Goal: Transaction & Acquisition: Purchase product/service

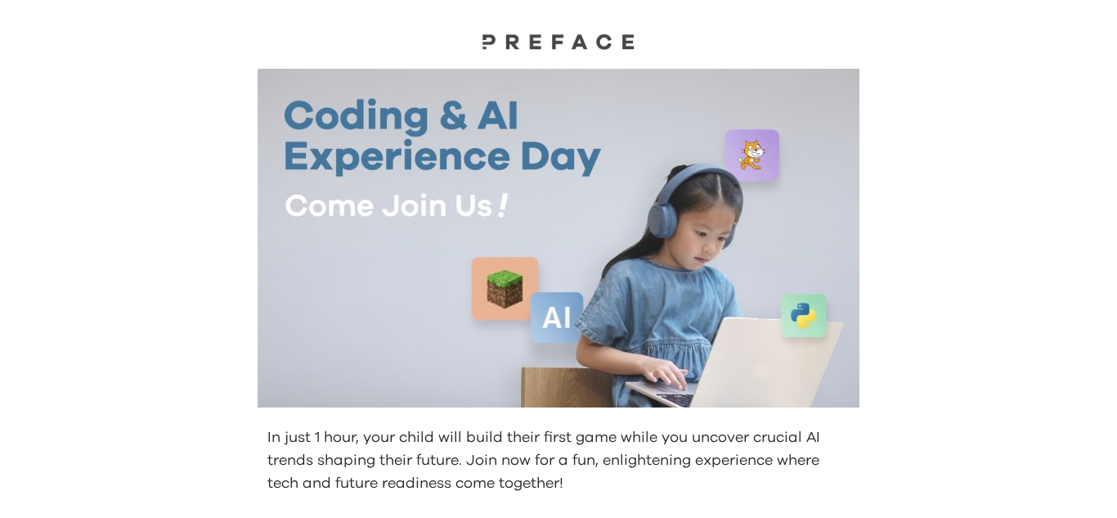
click at [859, 155] on div at bounding box center [558, 241] width 628 height 344
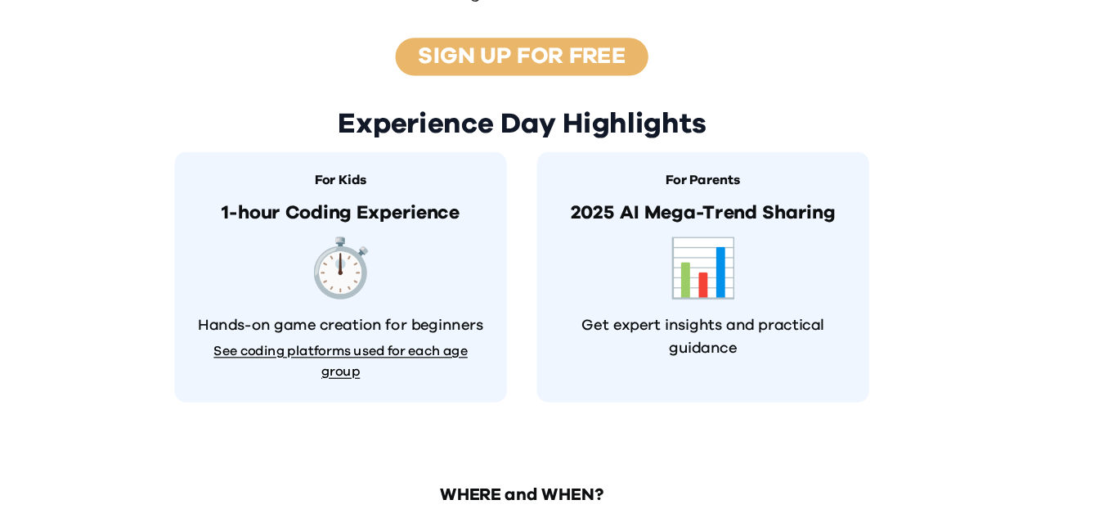
scroll to position [623, 0]
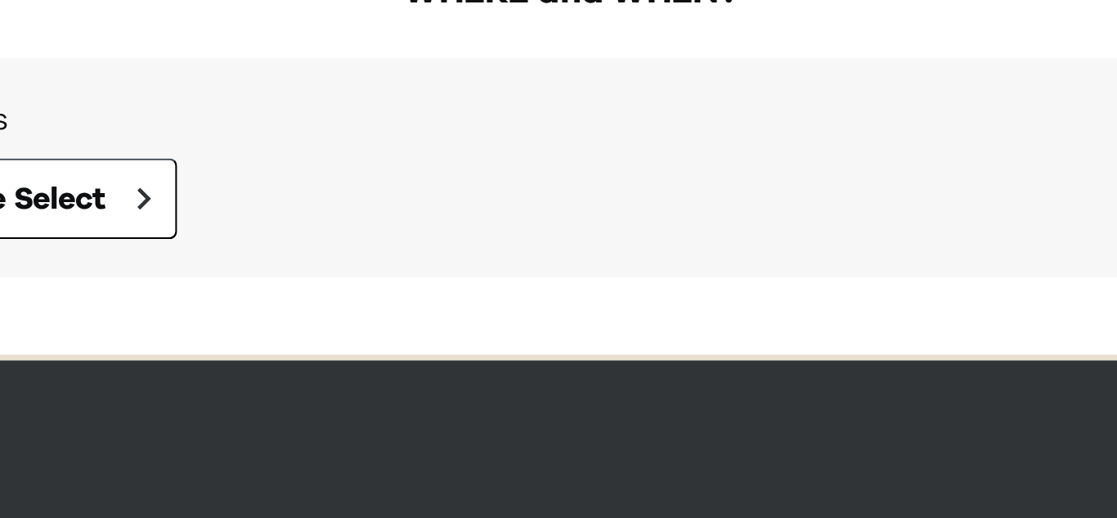
scroll to position [622, 0]
